Goal: Task Accomplishment & Management: Complete application form

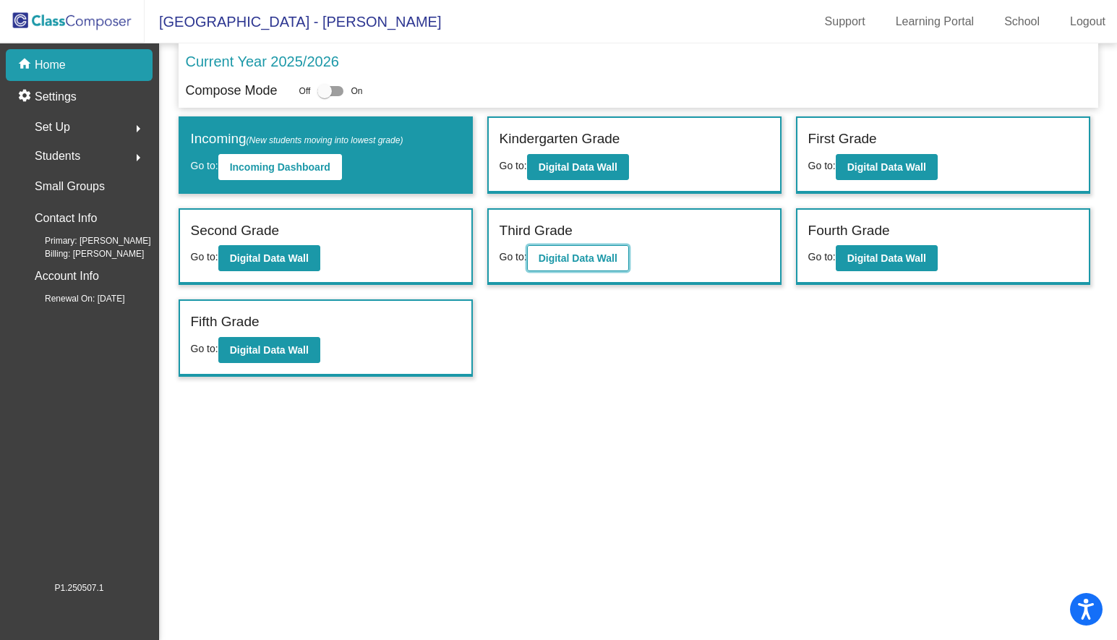
click at [585, 258] on b "Digital Data Wall" at bounding box center [577, 258] width 79 height 12
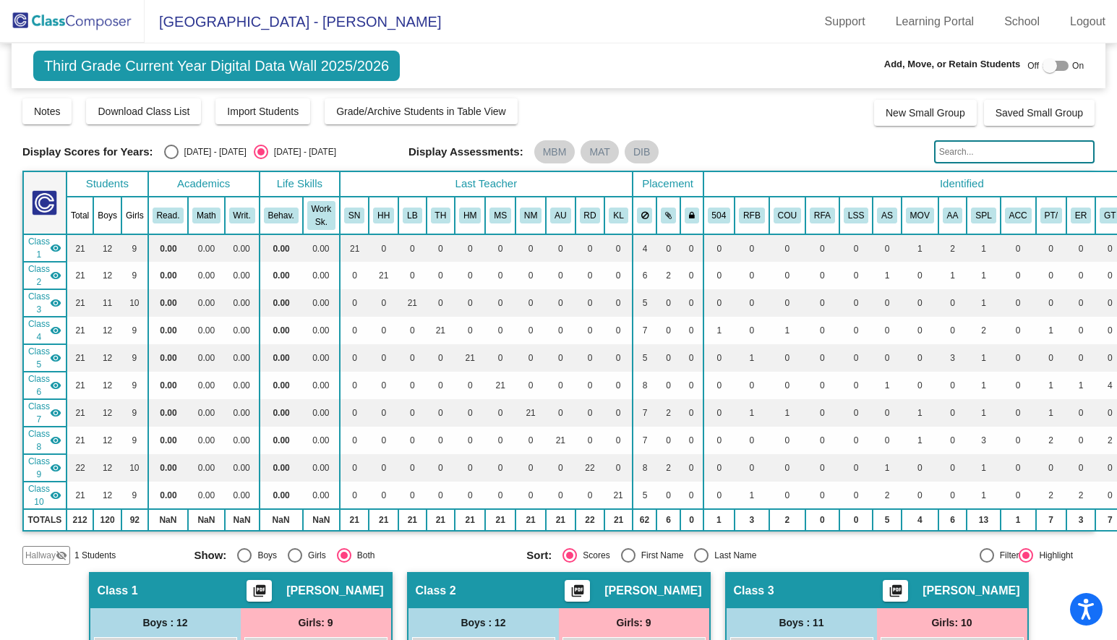
click at [1055, 65] on div at bounding box center [1055, 66] width 26 height 10
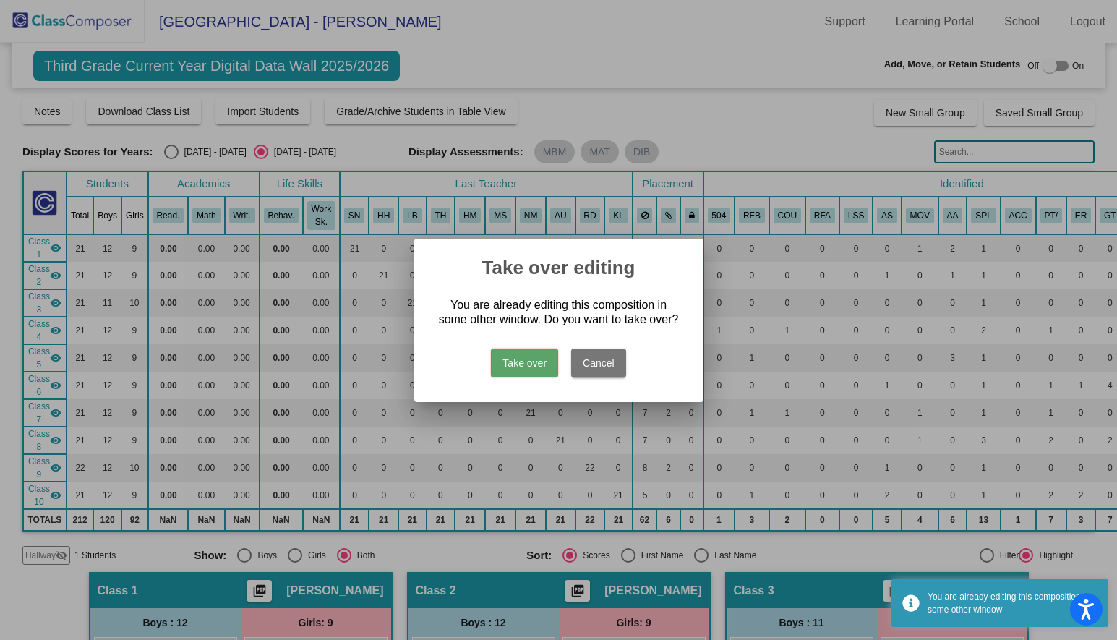
click at [515, 368] on button "Take over" at bounding box center [524, 362] width 67 height 29
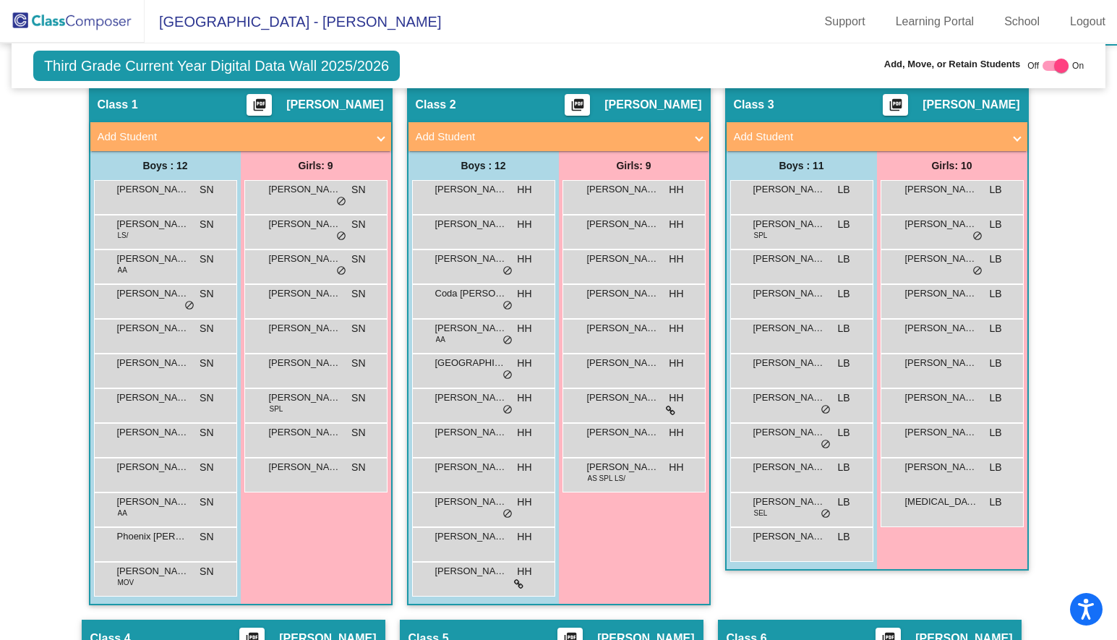
scroll to position [485, 0]
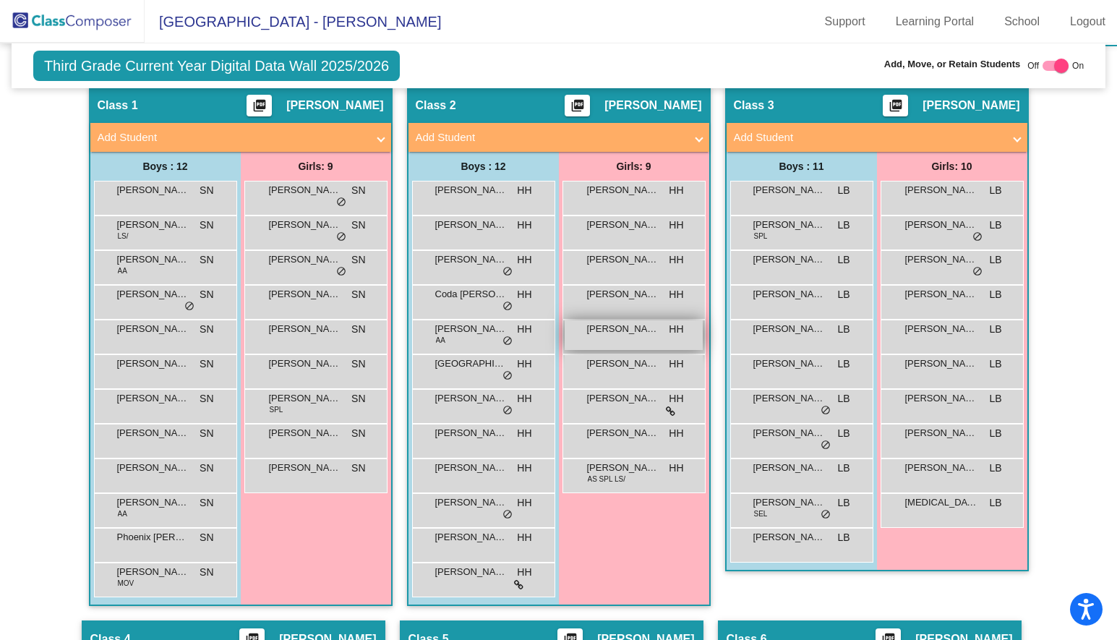
click at [650, 333] on div "[PERSON_NAME] HH lock do_not_disturb_alt" at bounding box center [634, 335] width 138 height 30
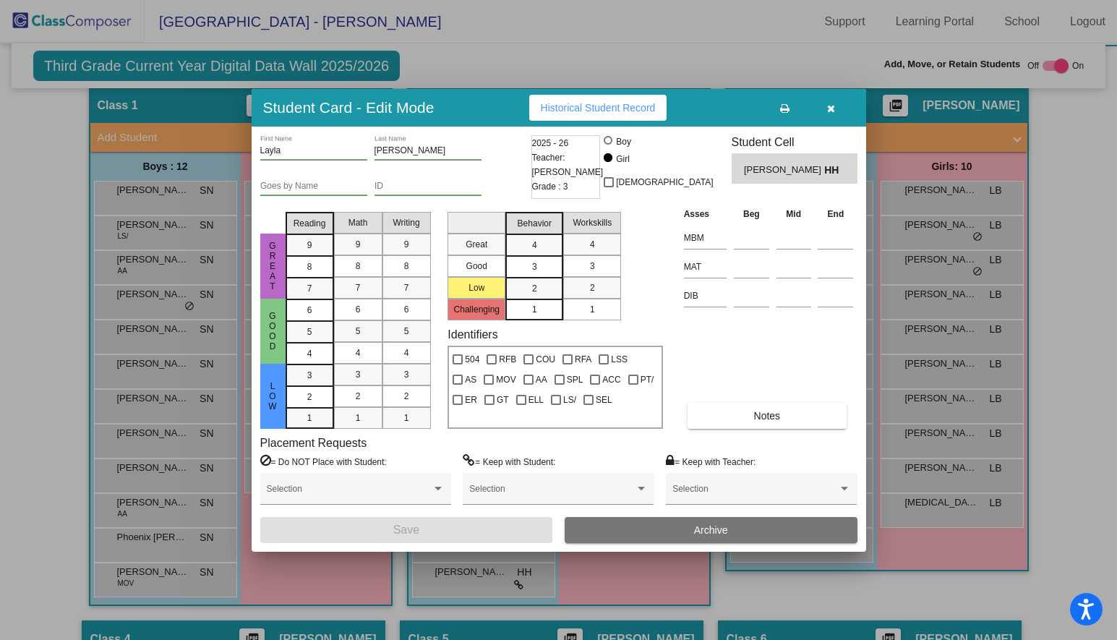
click at [835, 106] on icon "button" at bounding box center [831, 108] width 8 height 10
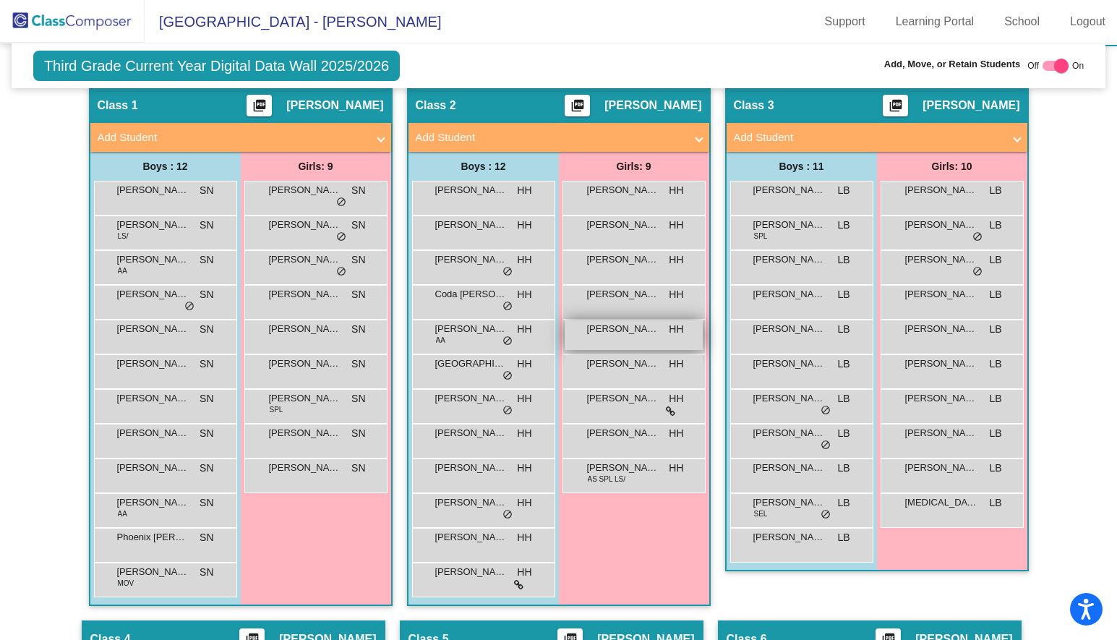
click at [597, 331] on span "[PERSON_NAME]" at bounding box center [623, 329] width 72 height 14
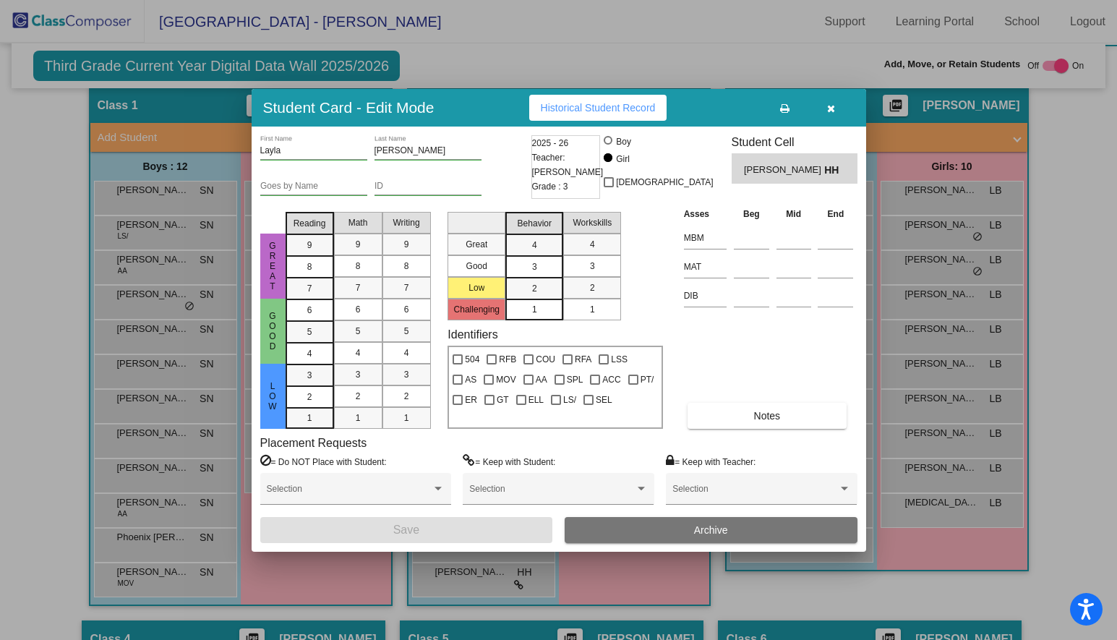
click at [832, 106] on icon "button" at bounding box center [831, 108] width 8 height 10
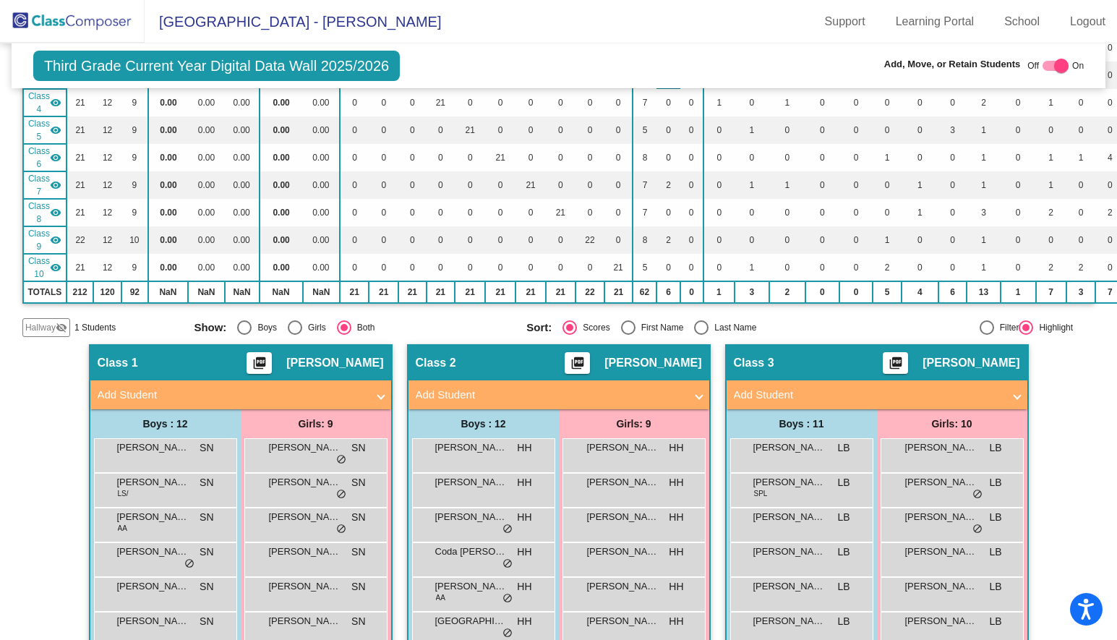
scroll to position [232, 0]
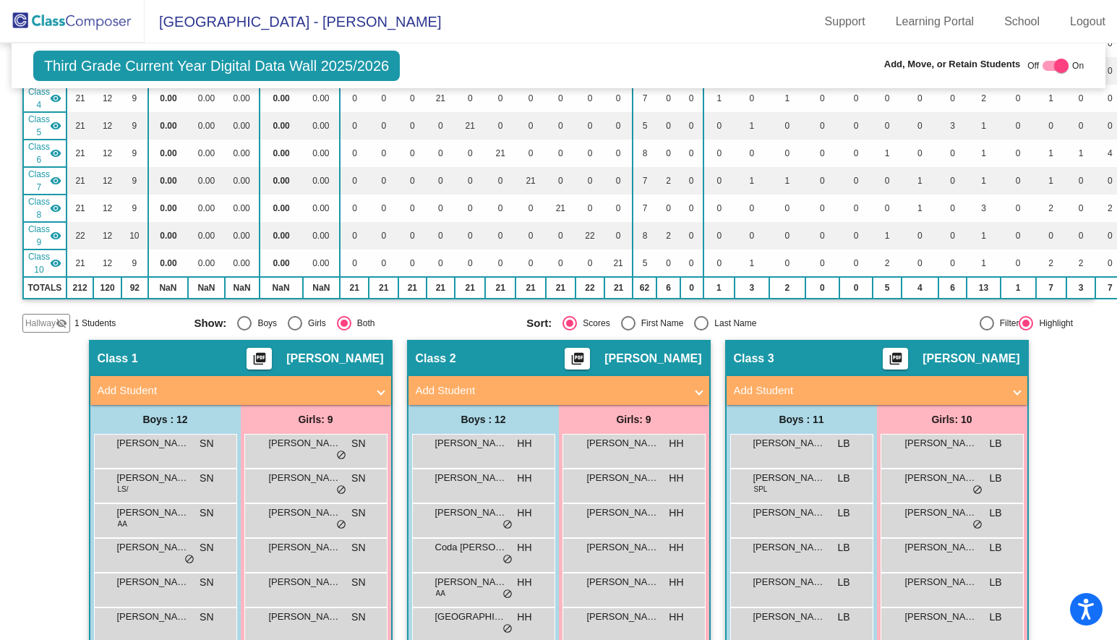
click at [48, 321] on span "Hallway" at bounding box center [40, 323] width 30 height 13
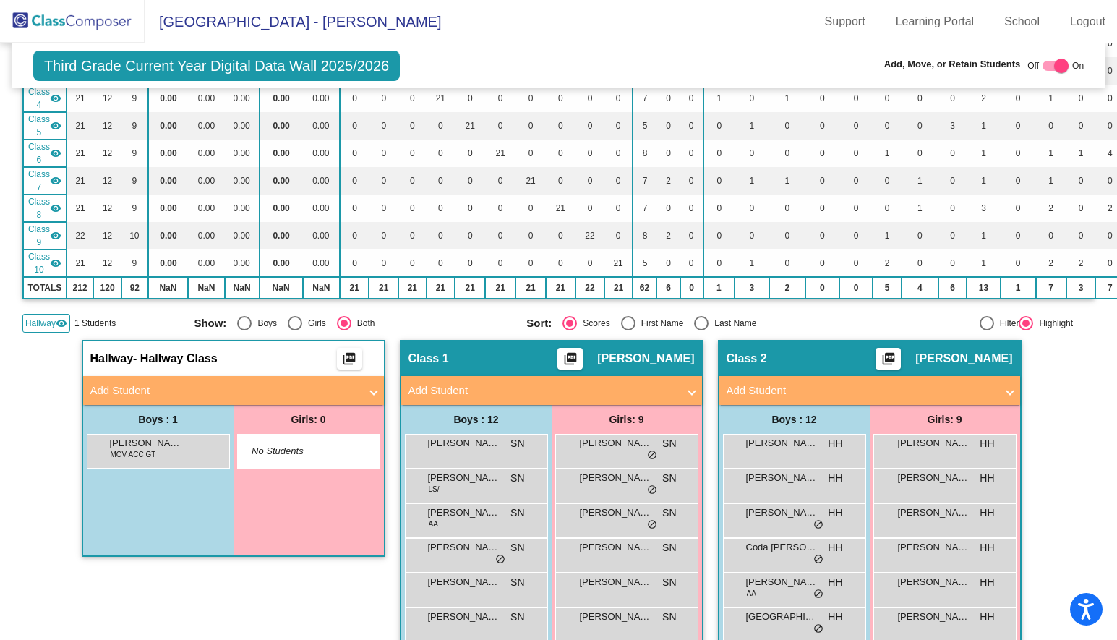
click at [286, 382] on mat-panel-title "Add Student" at bounding box center [224, 390] width 269 height 17
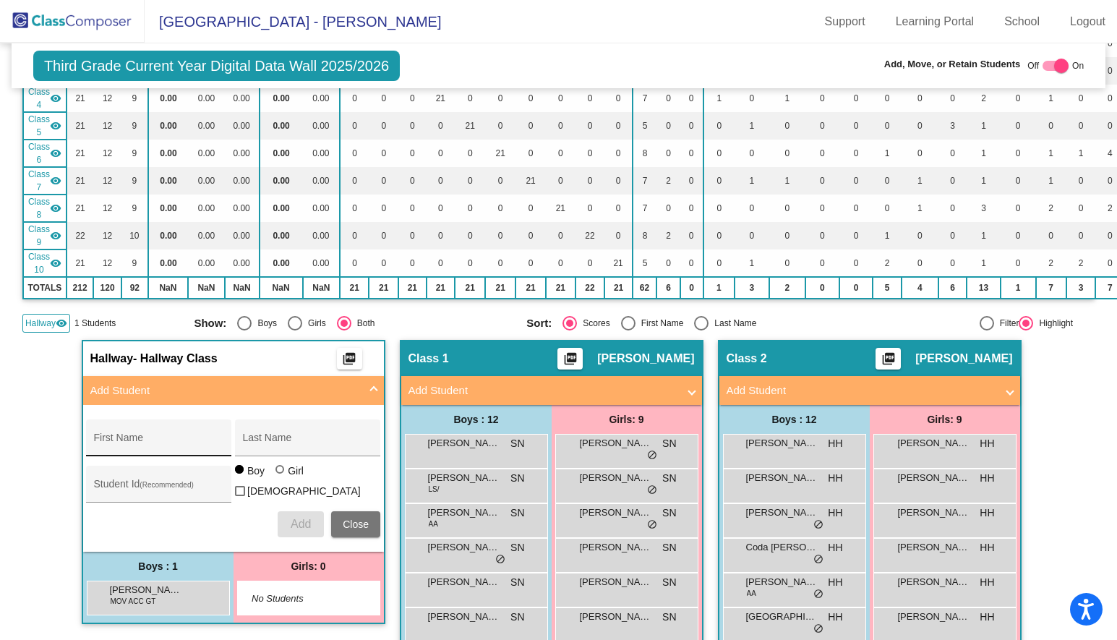
click at [105, 437] on input "First Name" at bounding box center [159, 443] width 130 height 12
type input "Jiya"
type input "W"
type input "[PERSON_NAME]"
click at [278, 473] on div at bounding box center [279, 469] width 9 height 9
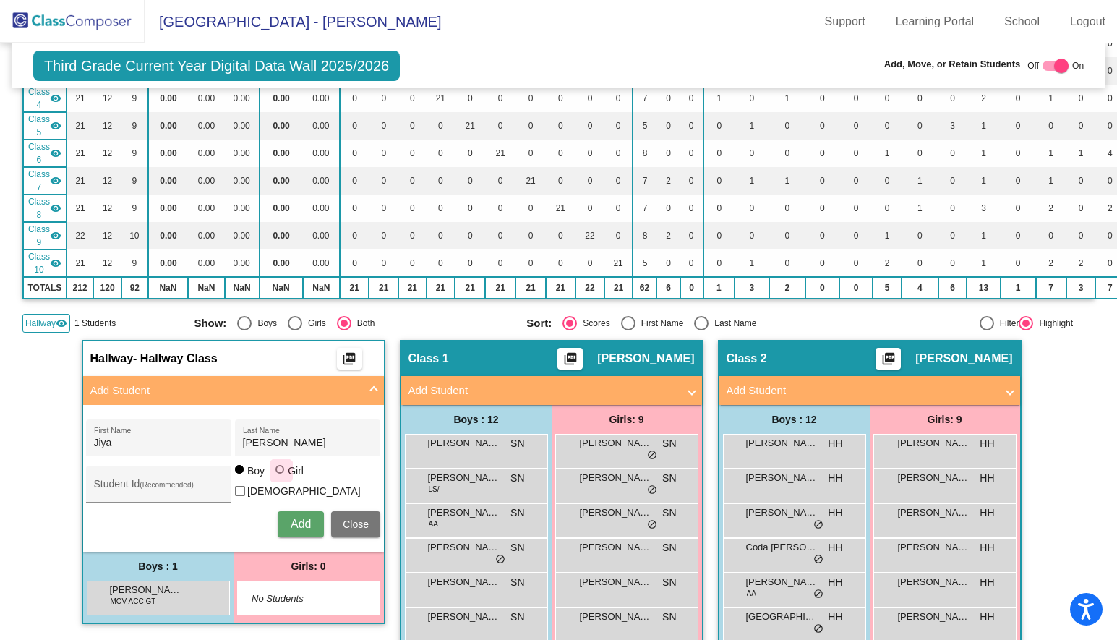
click at [280, 476] on input "Girl" at bounding box center [280, 476] width 1 height 1
radio input "true"
click at [297, 518] on span "Add" at bounding box center [301, 524] width 20 height 12
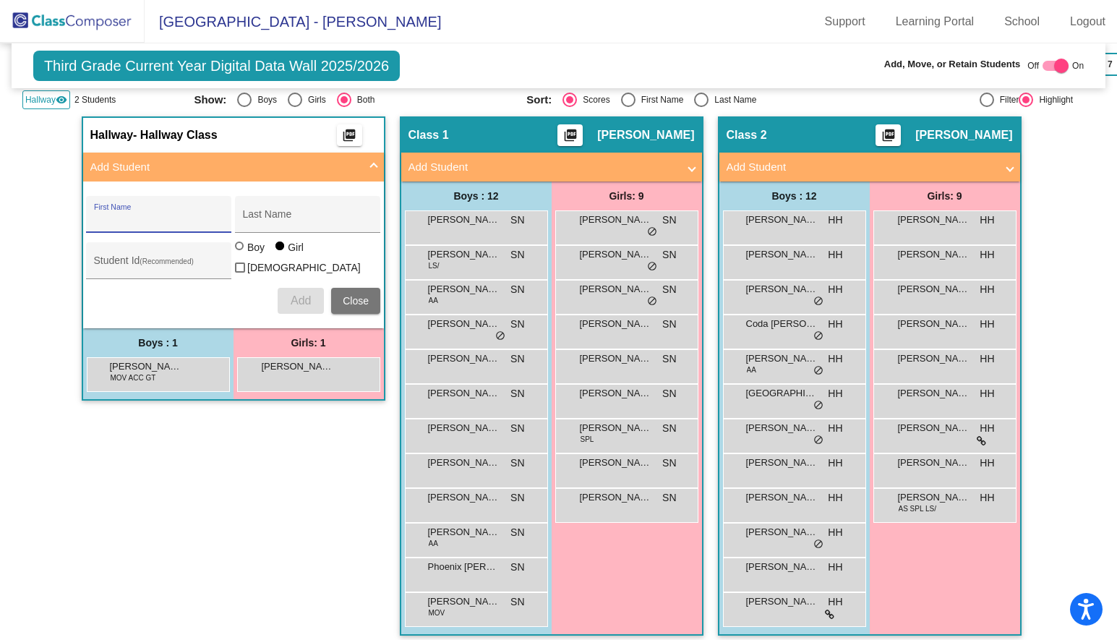
scroll to position [471, 0]
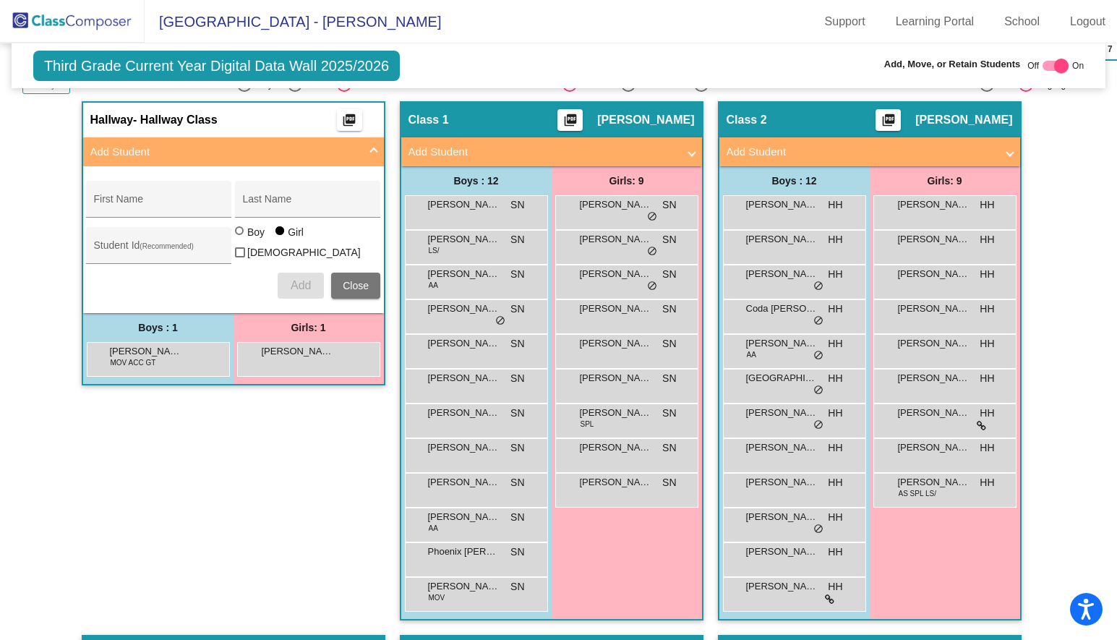
click at [300, 450] on div "Hallway - Hallway Class picture_as_pdf Add Student First Name Last Name Student…" at bounding box center [234, 367] width 304 height 533
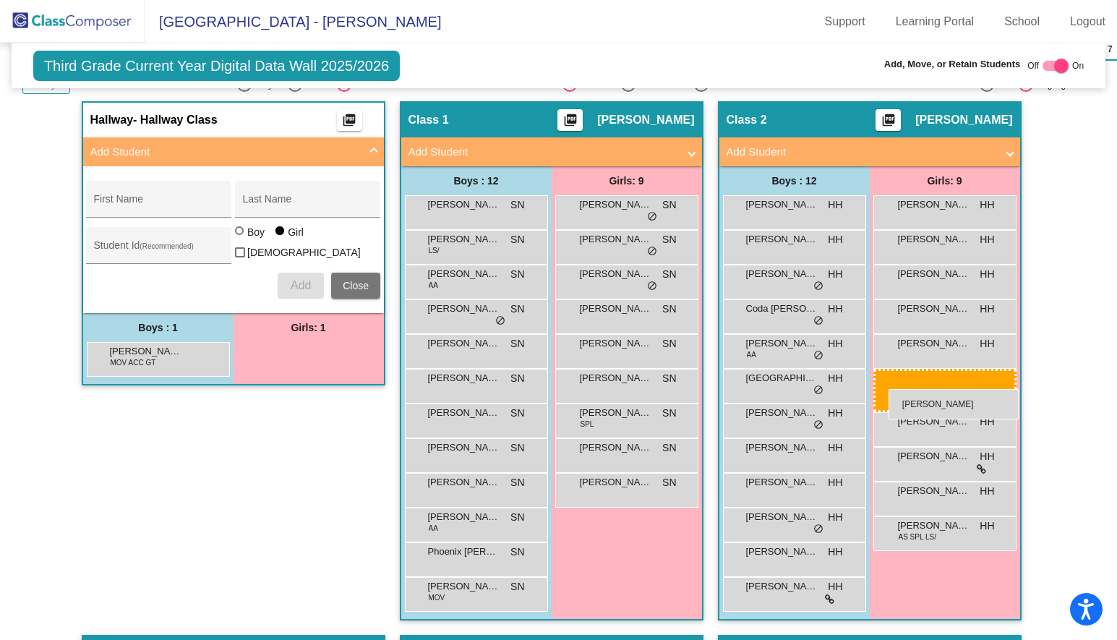
drag, startPoint x: 292, startPoint y: 353, endPoint x: 888, endPoint y: 389, distance: 597.4
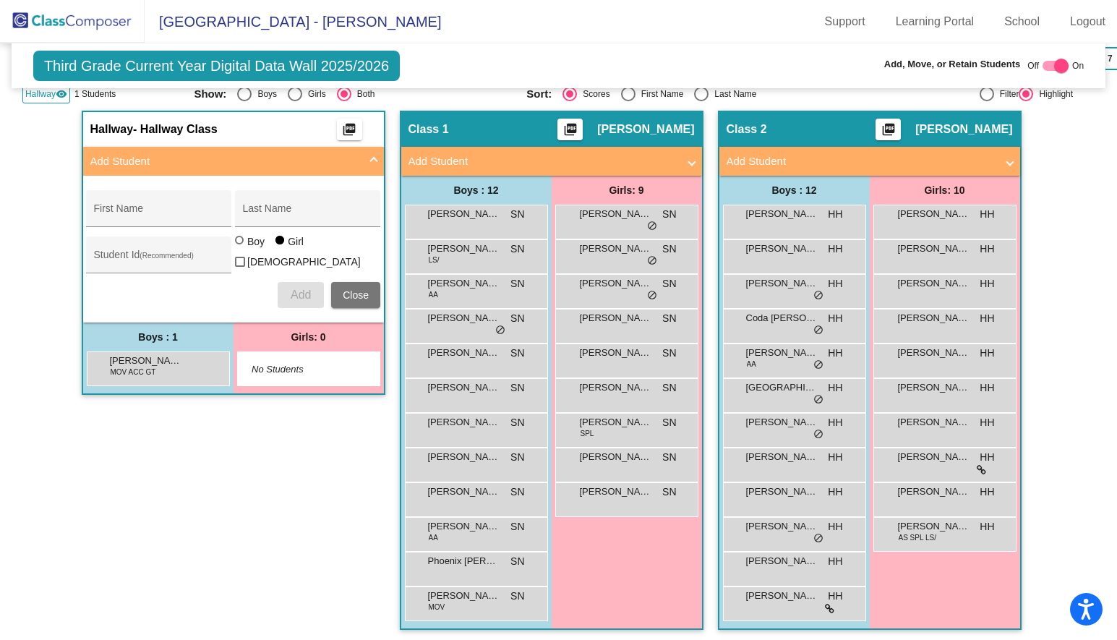
scroll to position [0, 0]
